Goal: Information Seeking & Learning: Compare options

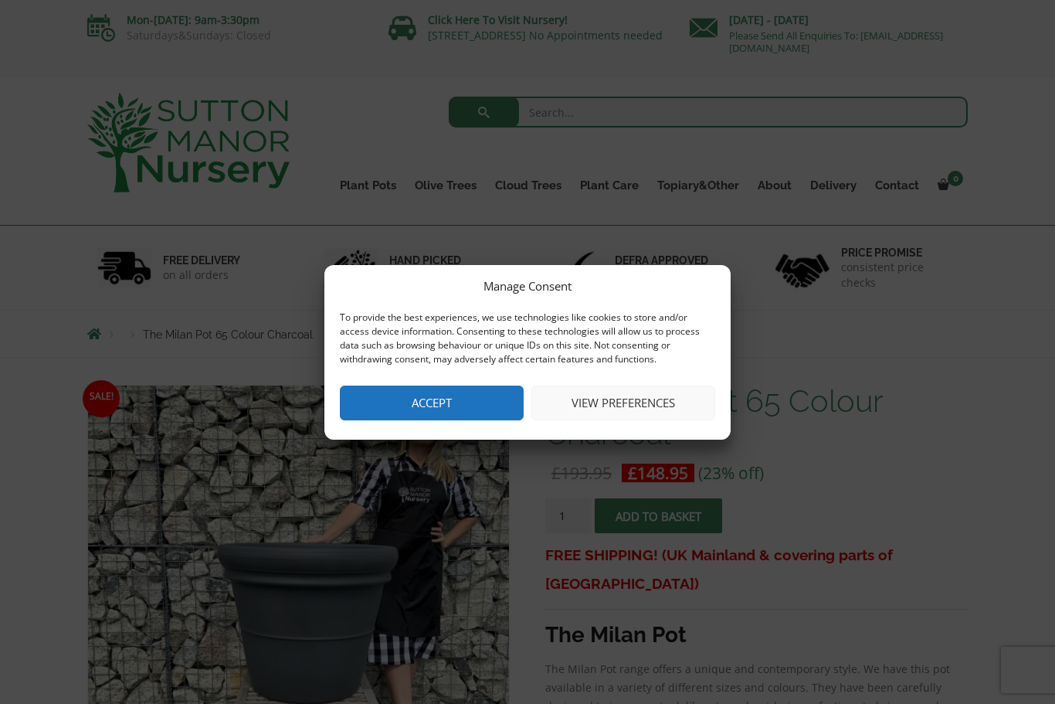
click at [599, 402] on button "View preferences" at bounding box center [623, 402] width 184 height 35
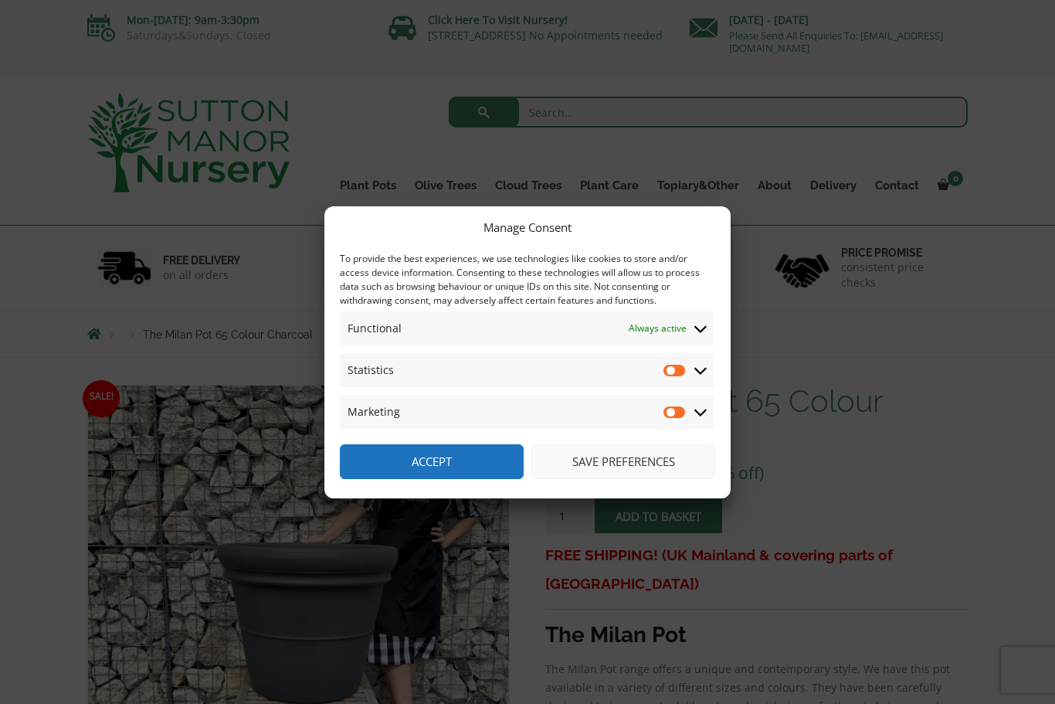
click at [684, 411] on input "Marketing" at bounding box center [675, 411] width 23 height 15
click at [670, 413] on input "Marketing" at bounding box center [675, 411] width 23 height 15
checkbox input "false"
click at [591, 465] on button "Save preferences" at bounding box center [623, 461] width 184 height 35
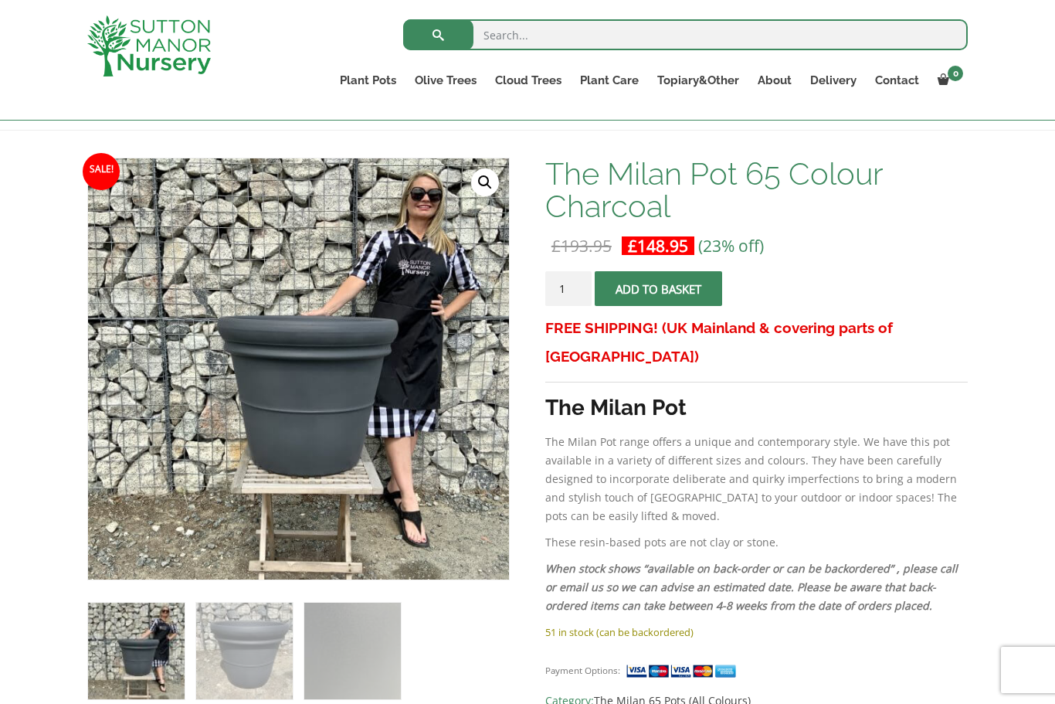
scroll to position [192, 0]
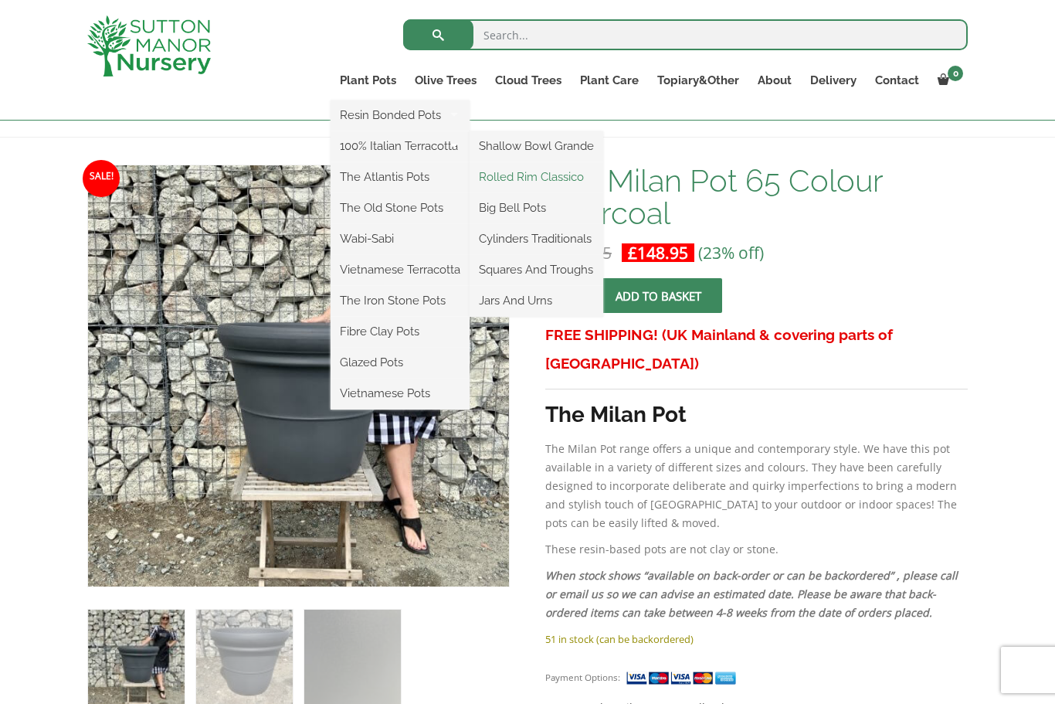
click at [537, 176] on link "Rolled Rim Classico" at bounding box center [537, 176] width 134 height 23
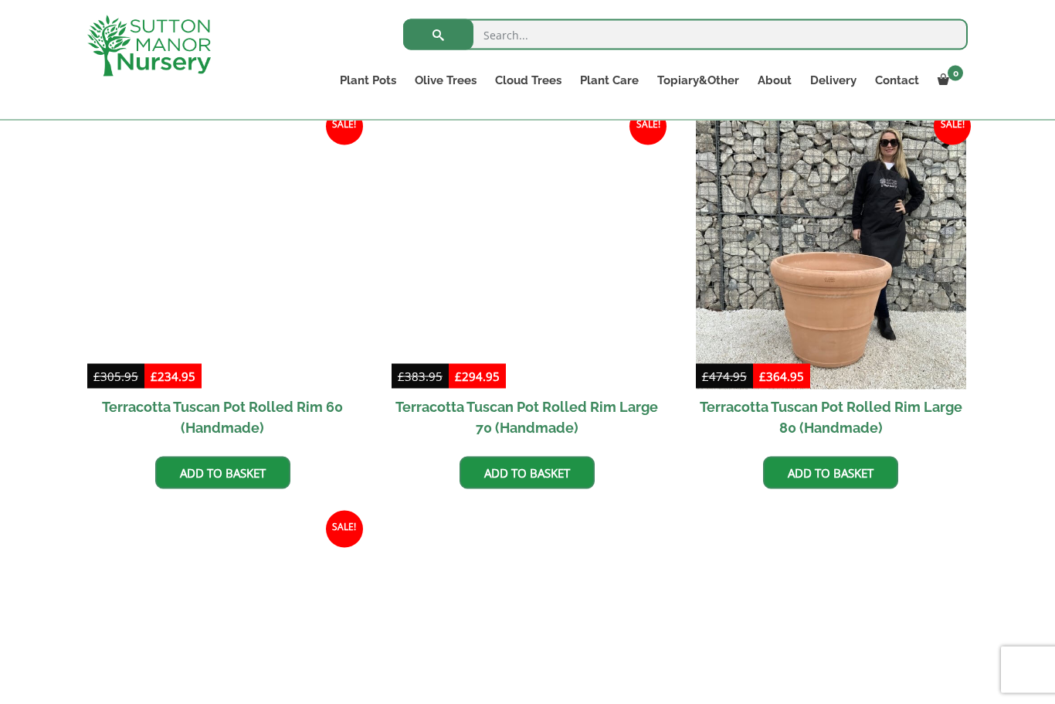
scroll to position [1104, 0]
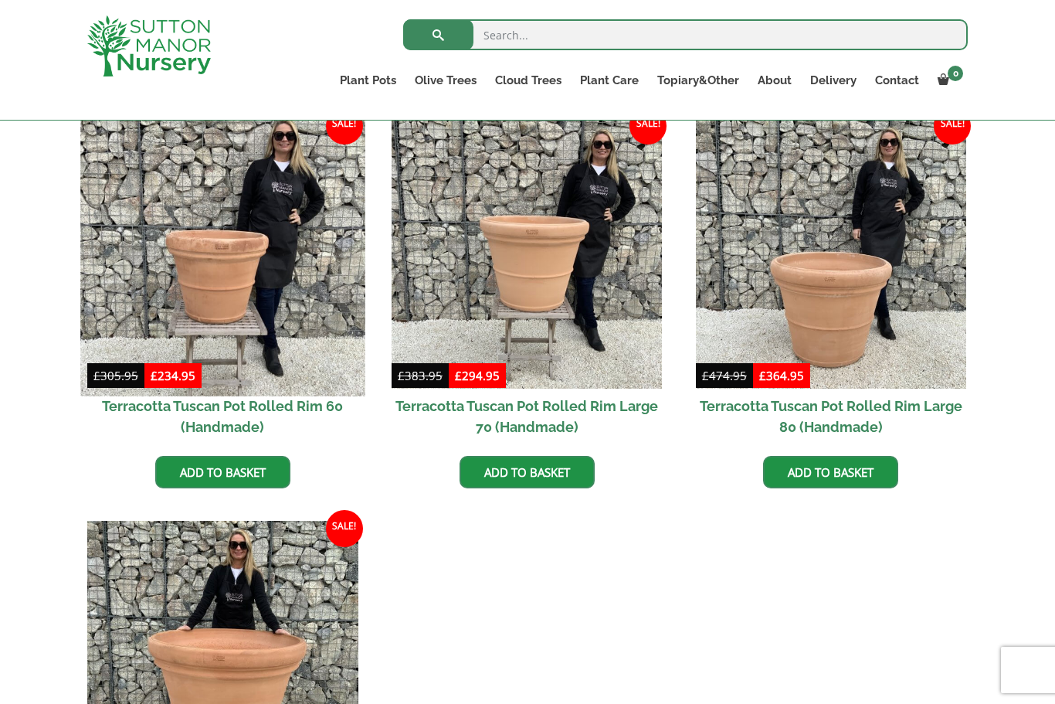
click at [213, 312] on img at bounding box center [222, 253] width 284 height 284
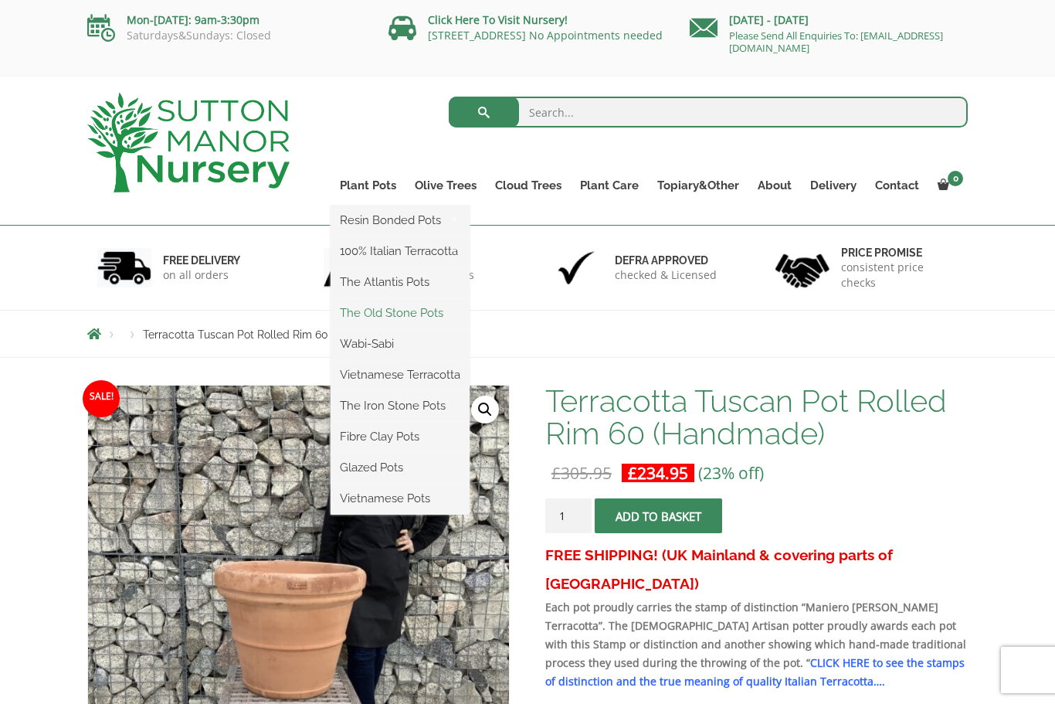
click at [373, 314] on link "The Old Stone Pots" at bounding box center [400, 312] width 139 height 23
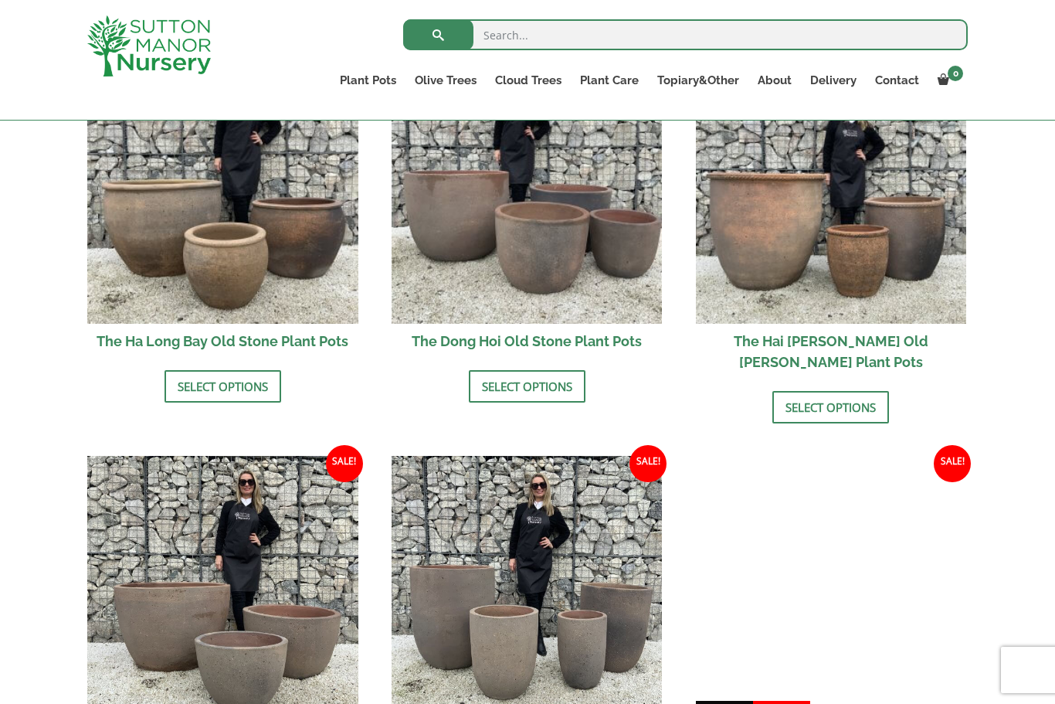
scroll to position [611, 0]
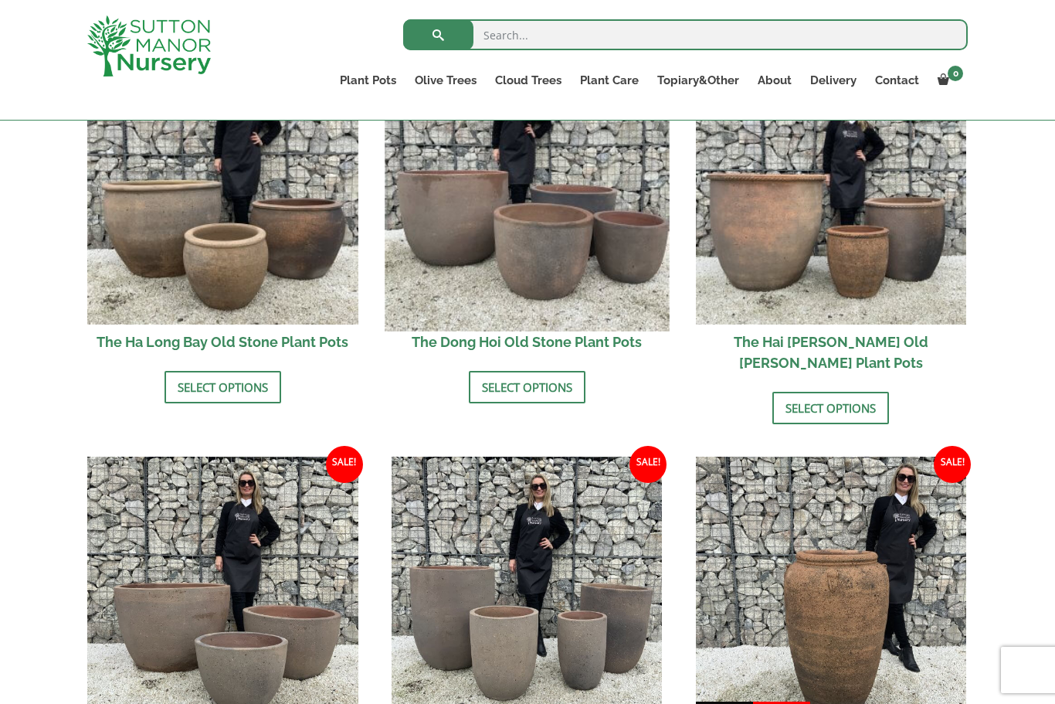
click at [512, 271] on img at bounding box center [527, 188] width 284 height 284
